Goal: Information Seeking & Learning: Find specific fact

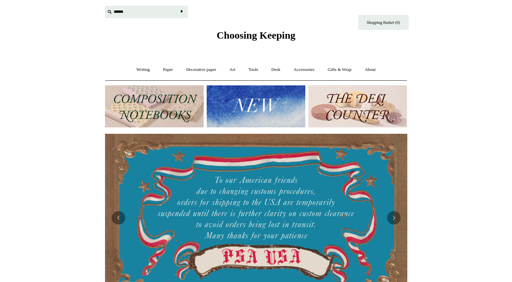
click at [116, 12] on input "text" at bounding box center [146, 12] width 83 height 12
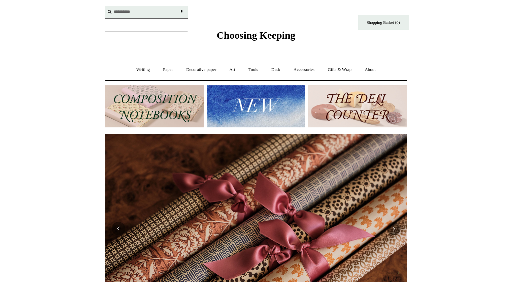
scroll to position [0, 604]
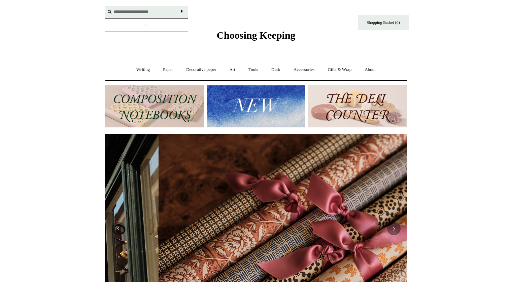
type input "**********"
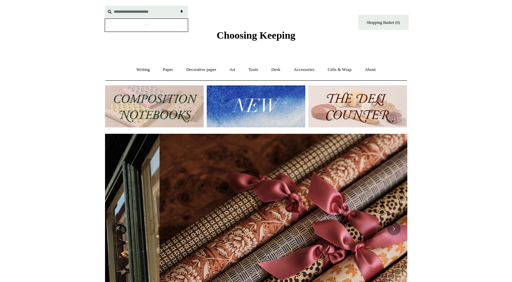
click at [178, 6] on input "*" at bounding box center [181, 12] width 7 height 12
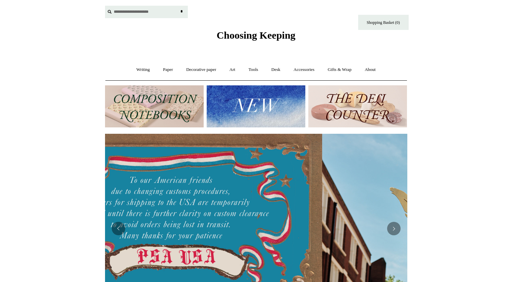
scroll to position [0, 8]
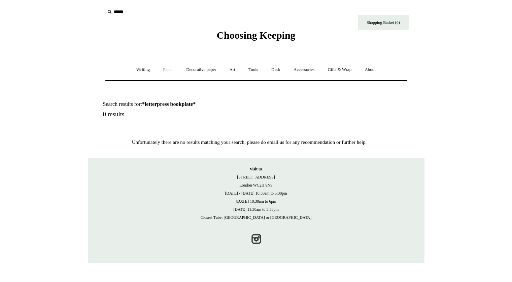
click at [166, 72] on link "Paper +" at bounding box center [168, 70] width 22 height 18
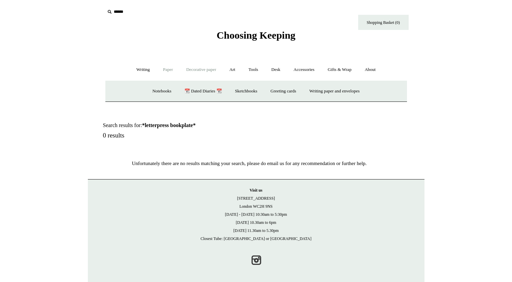
click at [205, 70] on link "Decorative paper +" at bounding box center [201, 70] width 42 height 18
click at [112, 11] on icon at bounding box center [109, 11] width 7 height 7
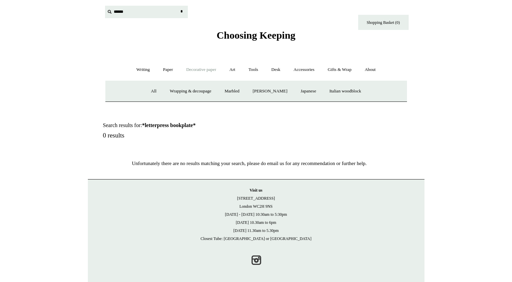
click at [119, 11] on input "text" at bounding box center [146, 12] width 83 height 12
type input "**********"
click at [178, 6] on input "*" at bounding box center [181, 12] width 7 height 12
